Goal: Task Accomplishment & Management: Manage account settings

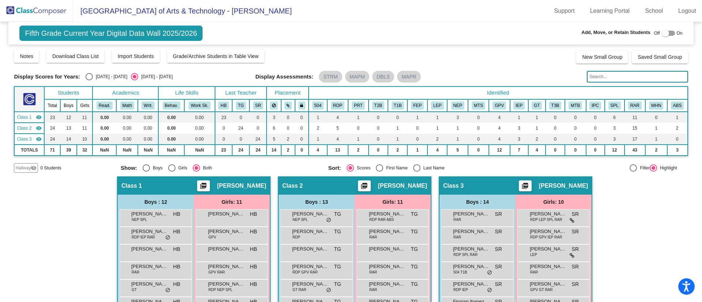
scroll to position [148, 0]
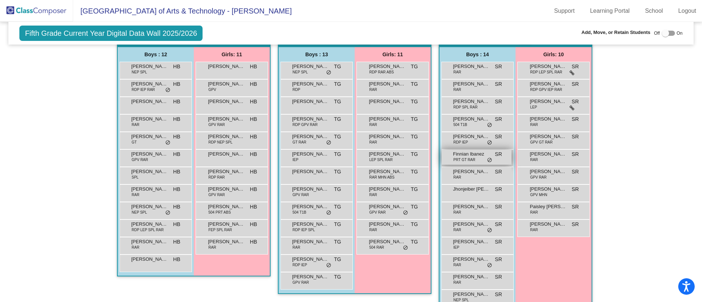
click at [467, 161] on span "PRT GT RAR" at bounding box center [465, 159] width 22 height 5
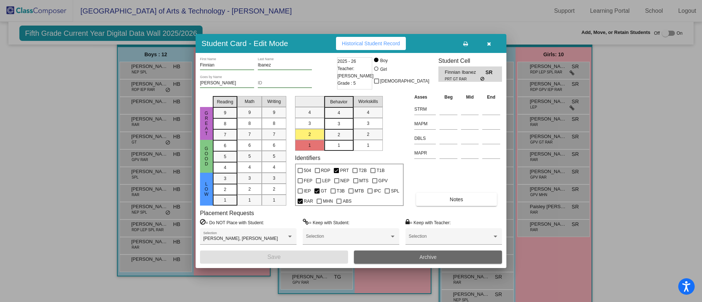
click at [402, 256] on button "Archive" at bounding box center [428, 257] width 148 height 13
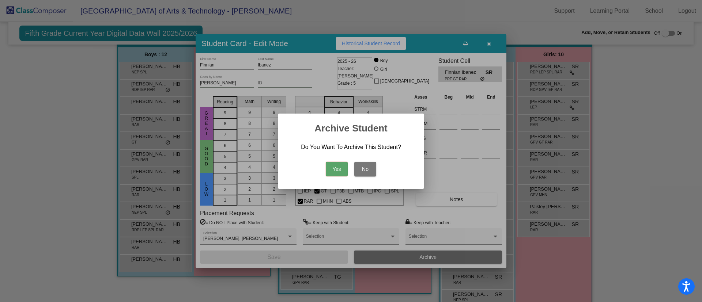
click at [340, 173] on button "Yes" at bounding box center [337, 169] width 22 height 15
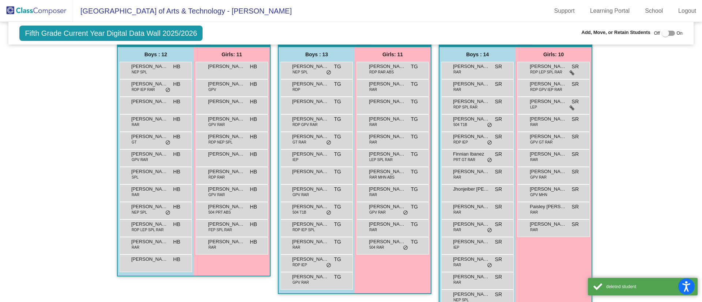
scroll to position [147, 0]
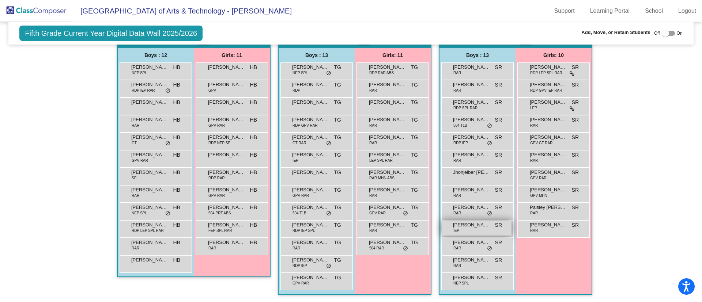
click at [466, 230] on div "Rainbow [PERSON_NAME] IEP SR lock do_not_disturb_alt" at bounding box center [477, 228] width 70 height 15
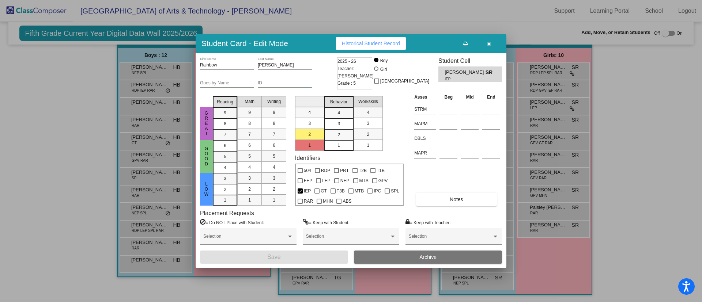
click at [389, 259] on button "Archive" at bounding box center [428, 257] width 148 height 13
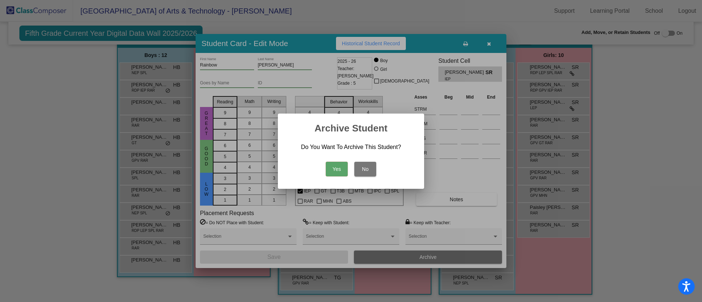
click at [337, 174] on button "Yes" at bounding box center [337, 169] width 22 height 15
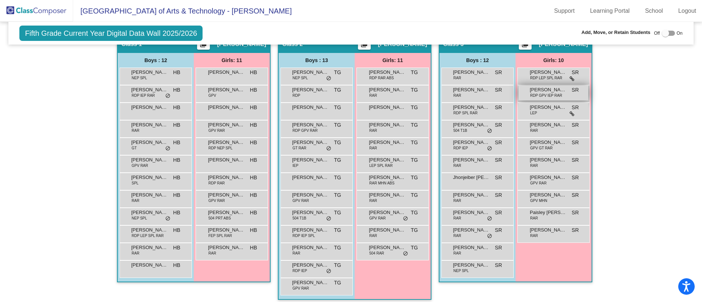
scroll to position [142, 0]
click at [240, 159] on span "[PERSON_NAME]" at bounding box center [226, 159] width 37 height 7
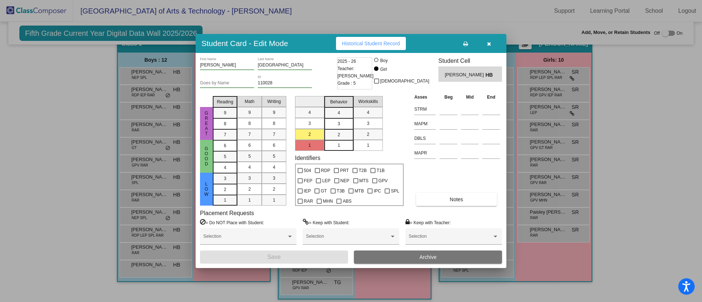
drag, startPoint x: 404, startPoint y: 255, endPoint x: 395, endPoint y: 259, distance: 10.5
click at [395, 259] on button "Archive" at bounding box center [428, 257] width 148 height 13
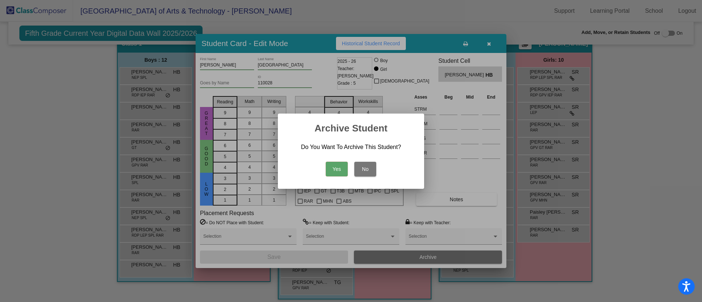
click at [334, 168] on button "Yes" at bounding box center [337, 169] width 22 height 15
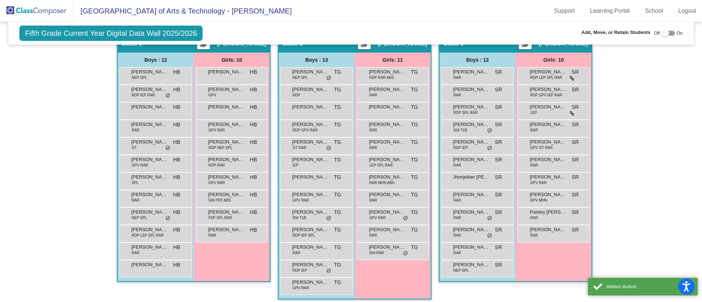
click at [632, 169] on div "Hallway - Hallway Class picture_as_pdf Add Student First Name Last Name Student…" at bounding box center [351, 170] width 674 height 273
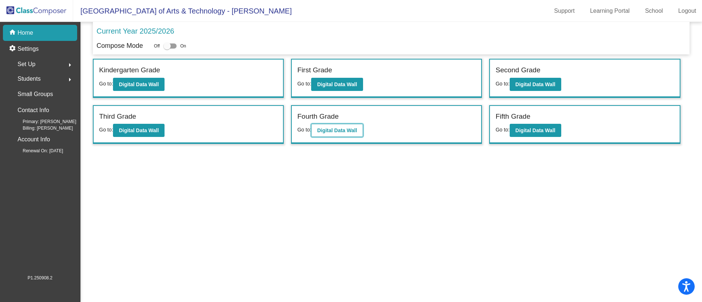
click at [353, 131] on b "Digital Data Wall" at bounding box center [337, 131] width 40 height 6
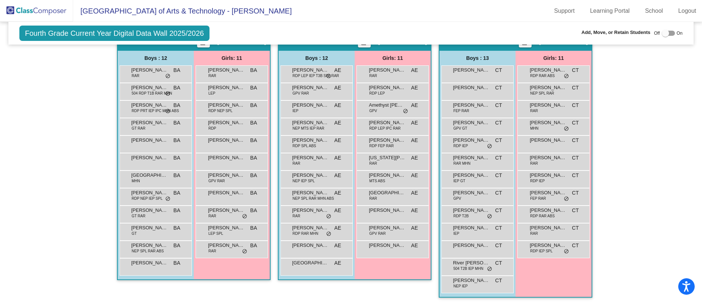
scroll to position [147, 0]
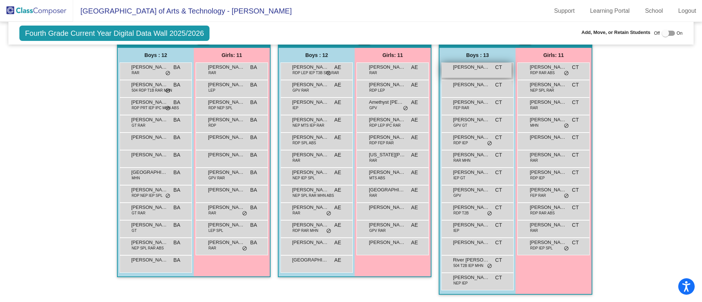
drag, startPoint x: 453, startPoint y: 64, endPoint x: 447, endPoint y: 74, distance: 11.5
click at [447, 74] on div "[PERSON_NAME] CT lock do_not_disturb_alt" at bounding box center [477, 70] width 70 height 15
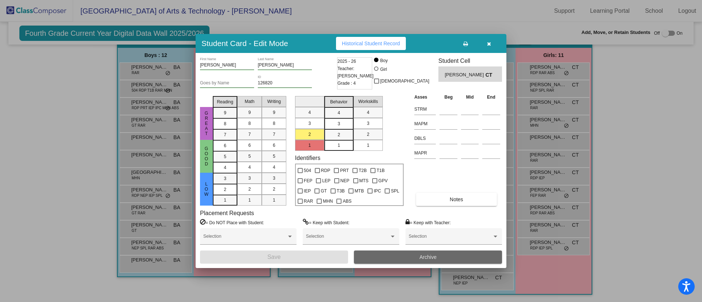
click at [436, 256] on span "Archive" at bounding box center [427, 258] width 17 height 6
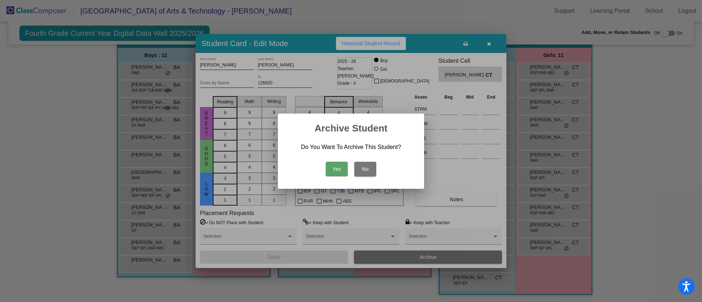
click at [340, 172] on button "Yes" at bounding box center [337, 169] width 22 height 15
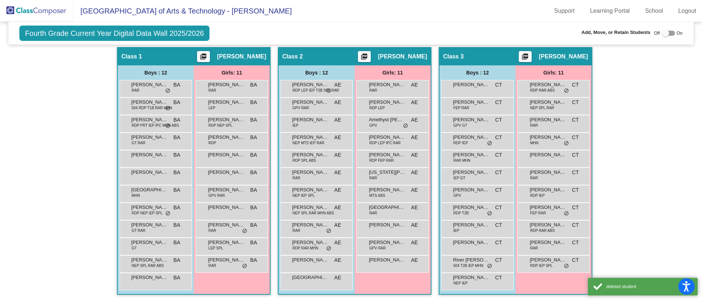
scroll to position [129, 0]
